Goal: Task Accomplishment & Management: Manage account settings

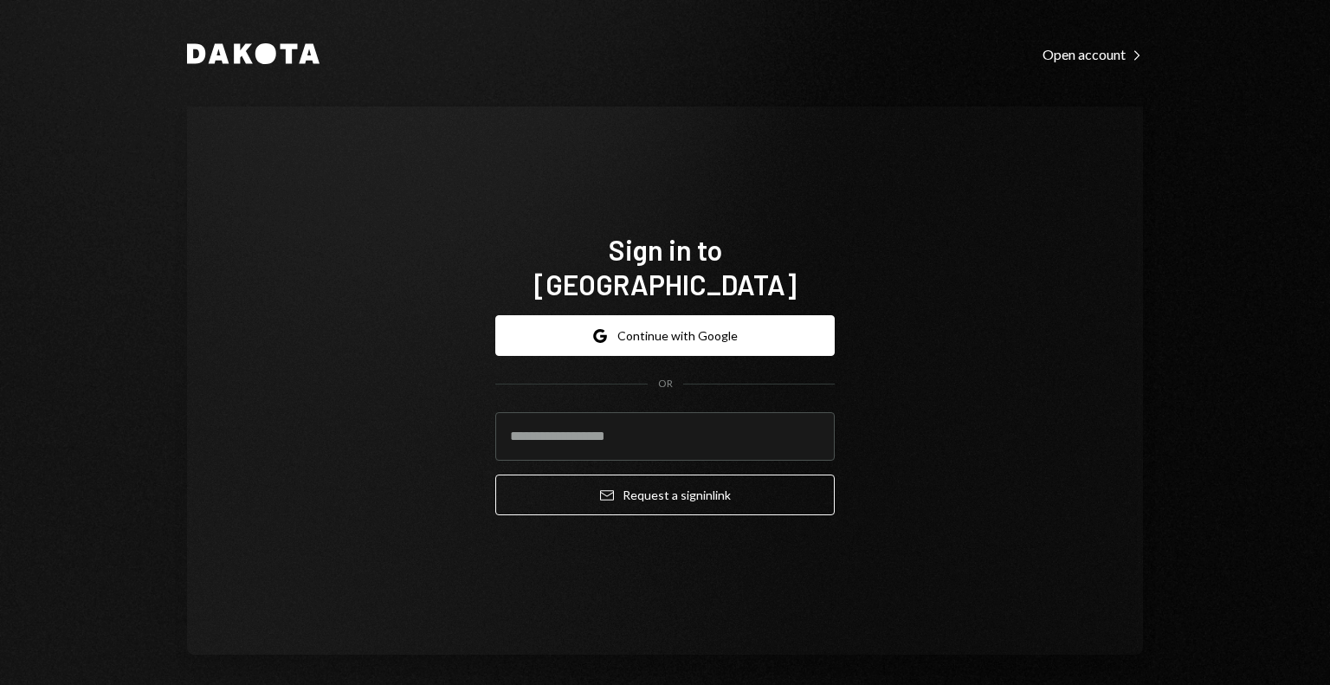
type input "**********"
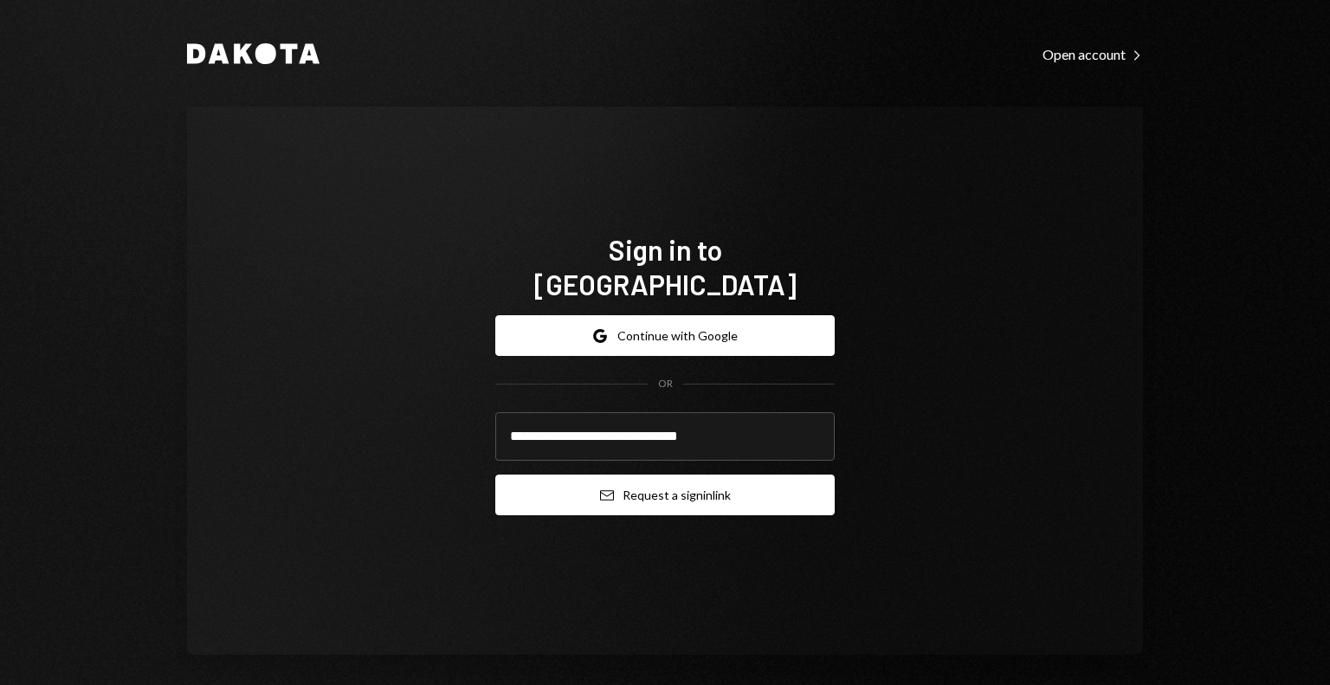
click at [623, 476] on button "Email Request a sign in link" at bounding box center [665, 495] width 340 height 41
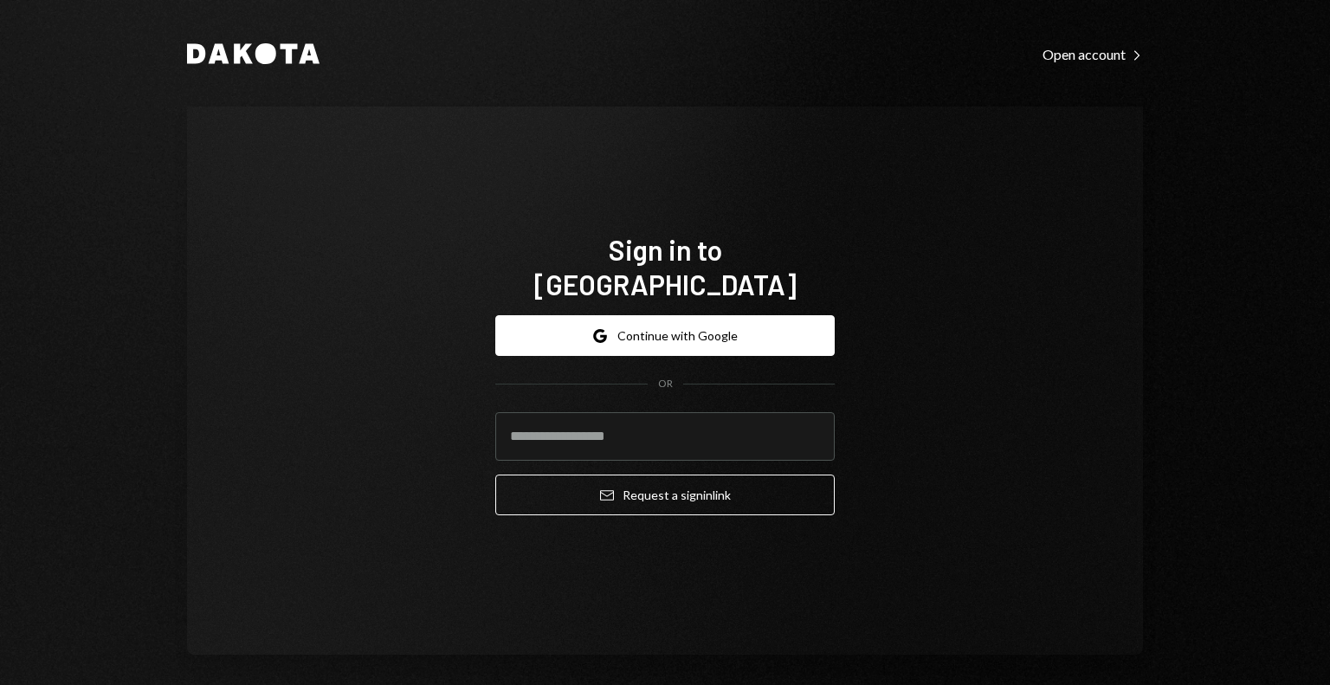
type input "**********"
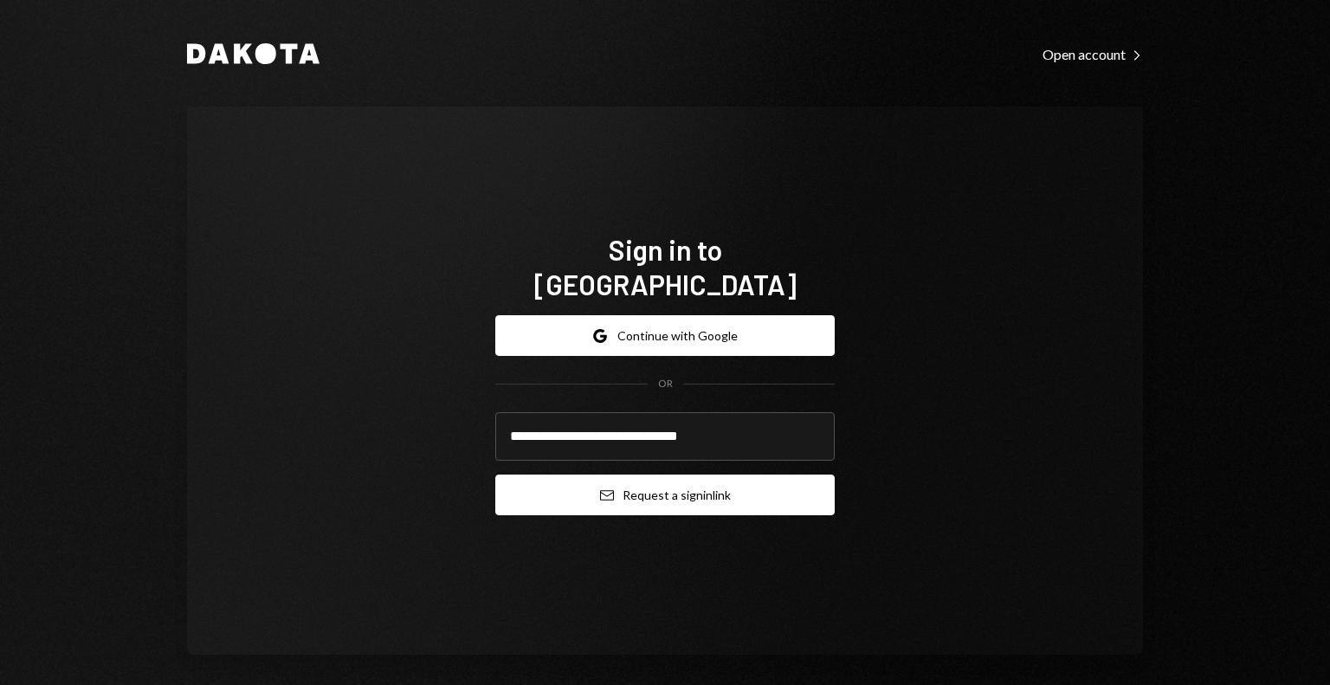
click at [600, 489] on icon "Email" at bounding box center [607, 496] width 14 height 14
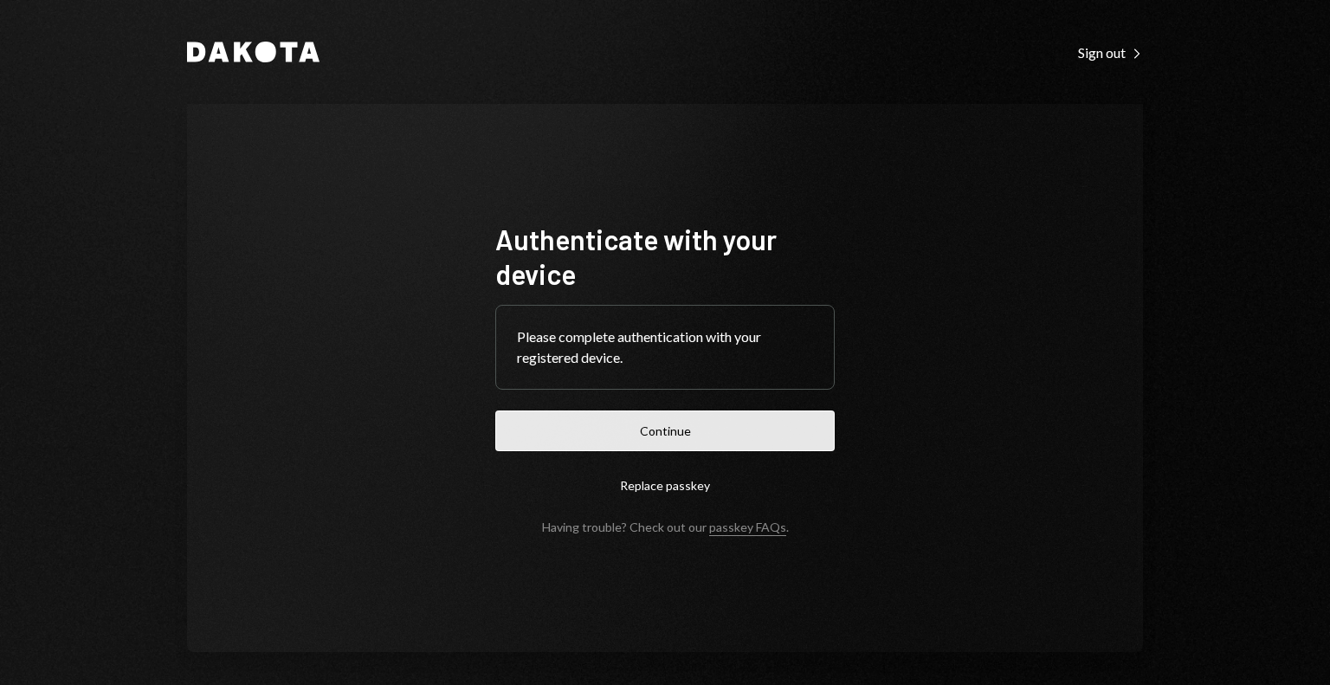
click at [714, 436] on button "Continue" at bounding box center [665, 431] width 340 height 41
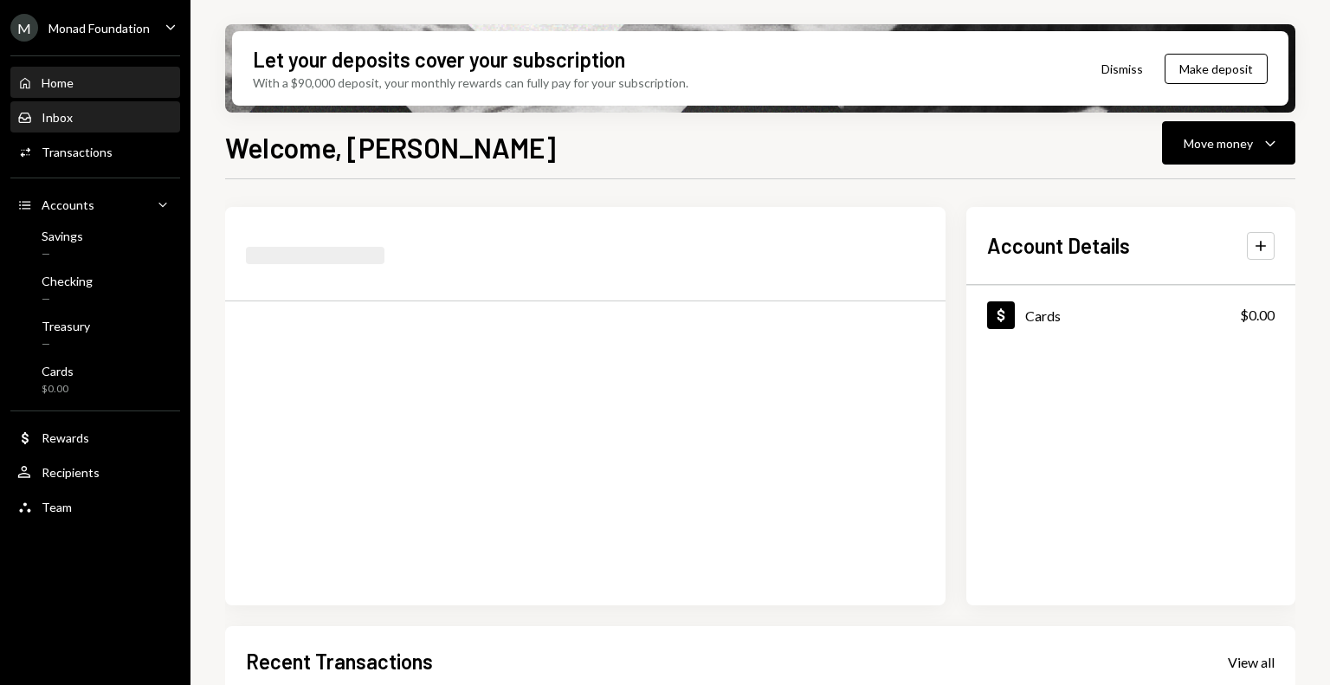
click at [86, 117] on div "Inbox Inbox" at bounding box center [95, 118] width 156 height 16
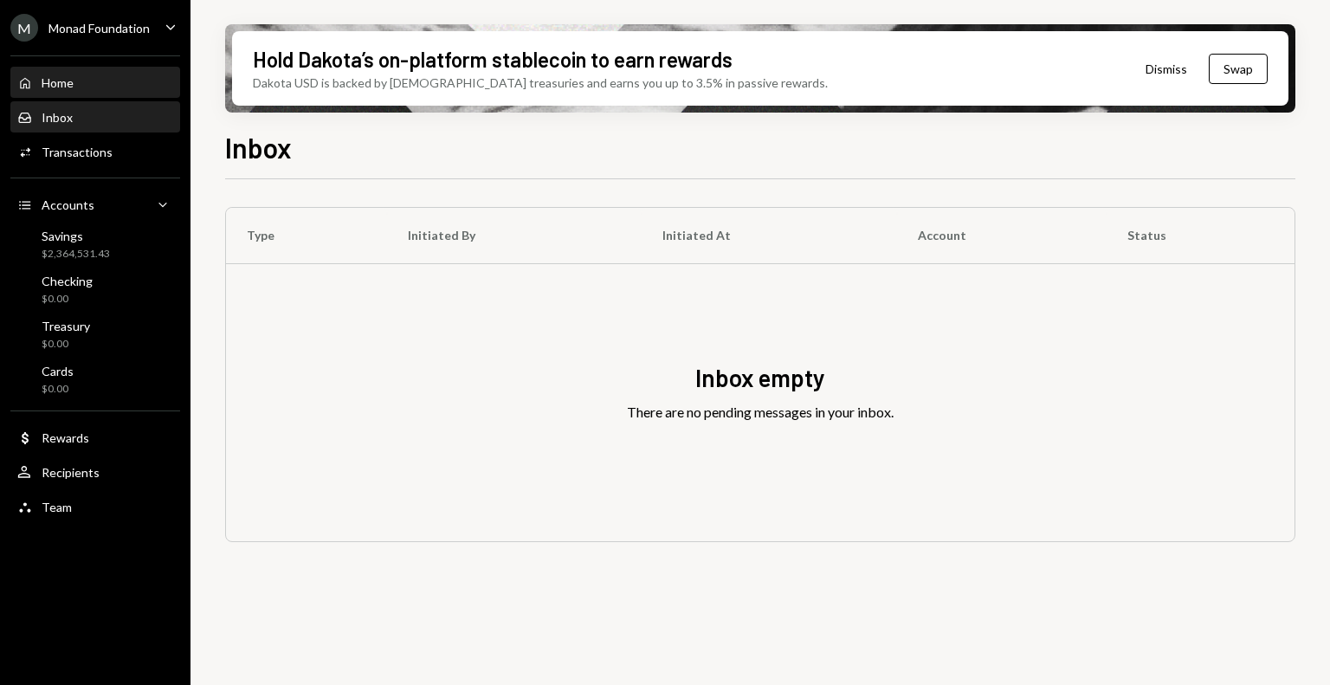
click at [68, 87] on div "Home" at bounding box center [58, 82] width 32 height 15
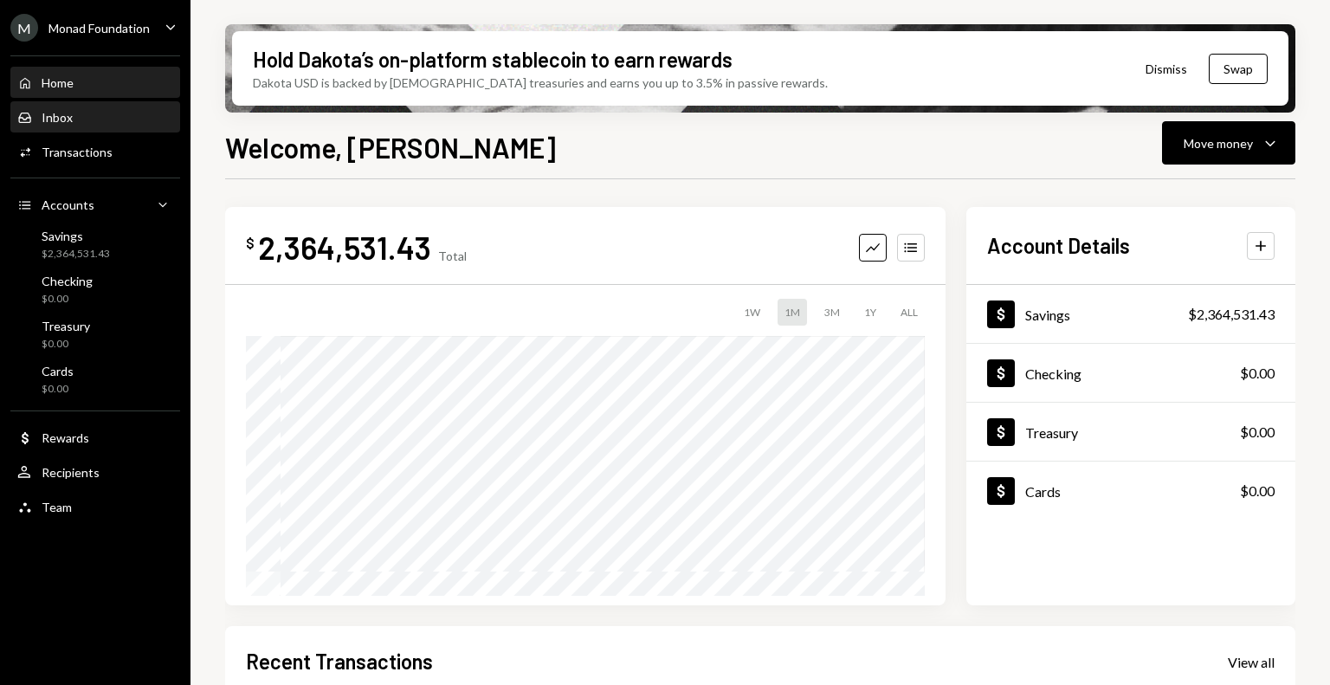
click at [62, 116] on div "Inbox" at bounding box center [57, 117] width 31 height 15
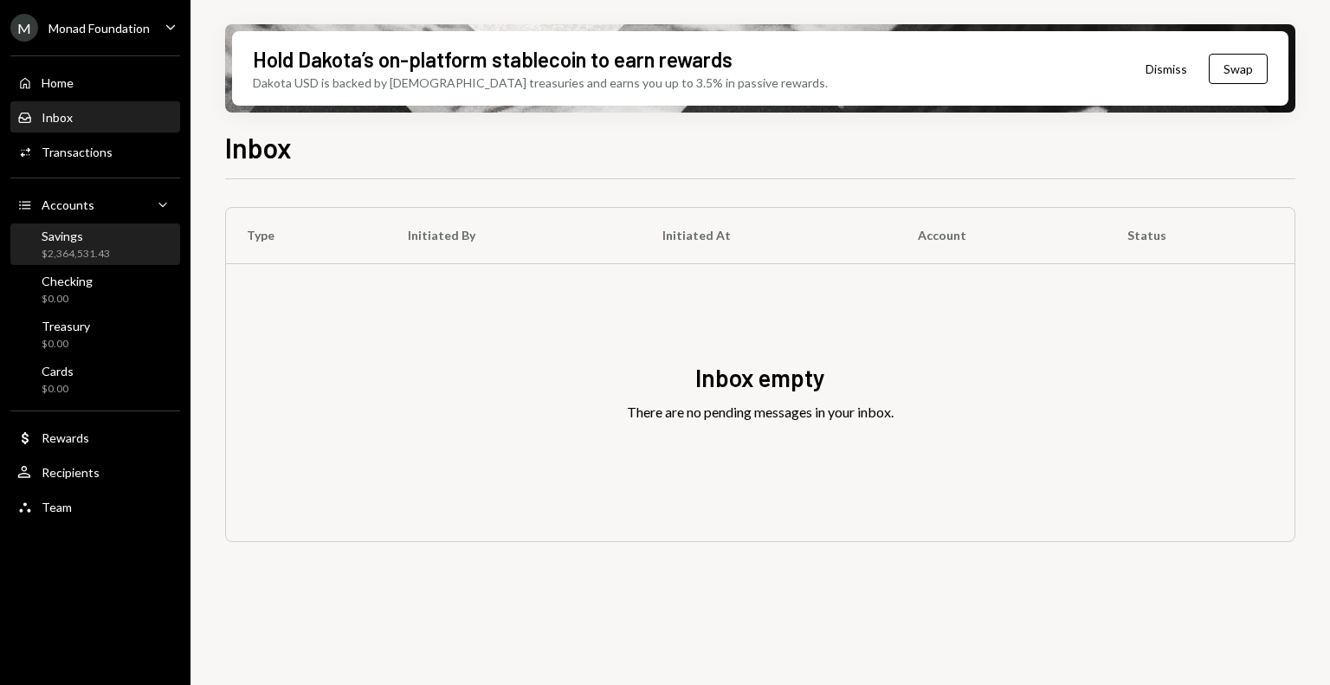
click at [74, 248] on div "$2,364,531.43" at bounding box center [76, 254] width 68 height 15
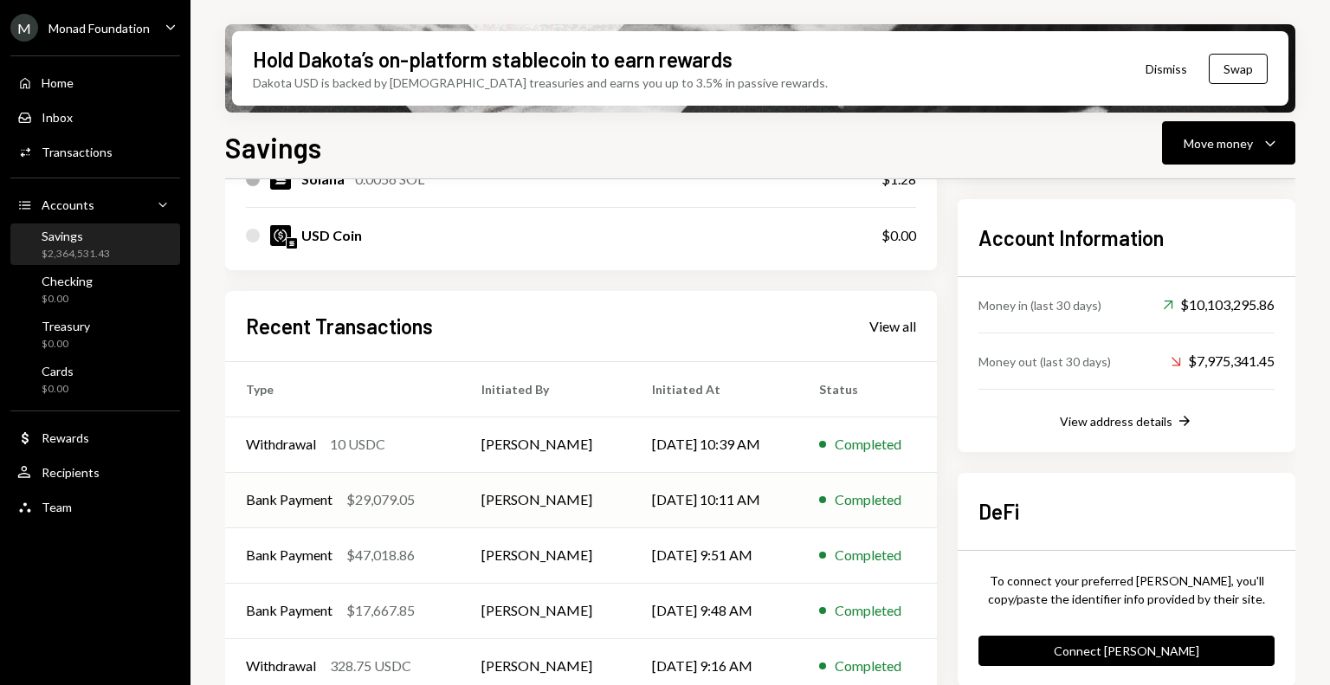
scroll to position [496, 0]
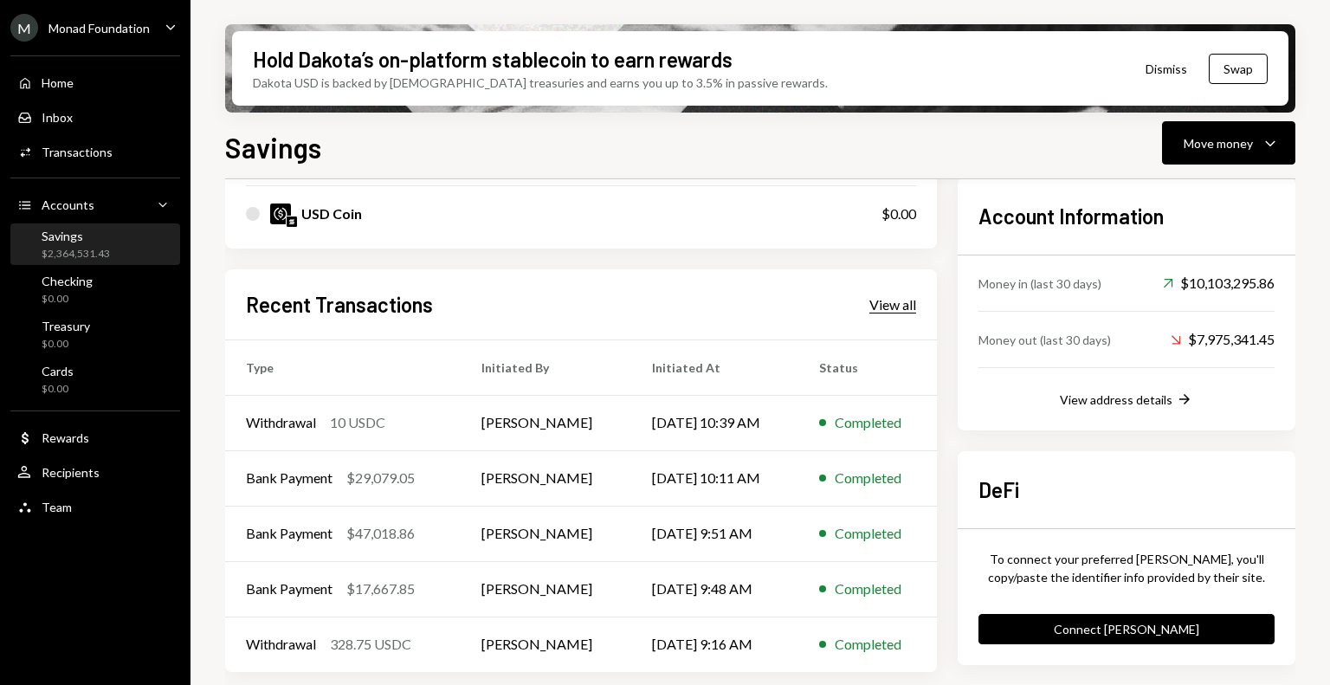
click at [909, 307] on div "View all" at bounding box center [893, 304] width 47 height 17
